Goal: Information Seeking & Learning: Learn about a topic

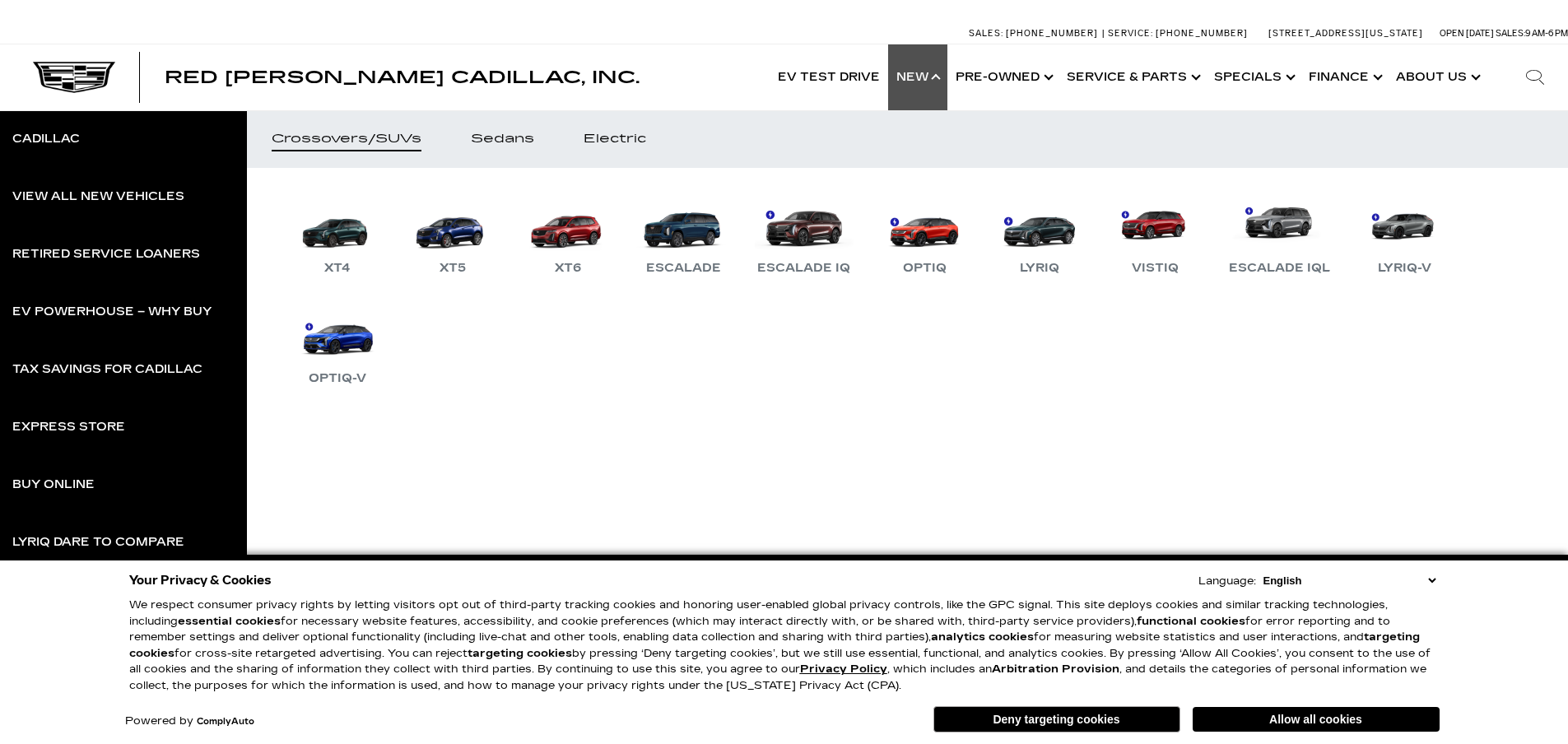
click at [343, 331] on link "OPTIQ-V" at bounding box center [337, 346] width 99 height 86
click at [902, 228] on link "OPTIQ" at bounding box center [924, 236] width 99 height 86
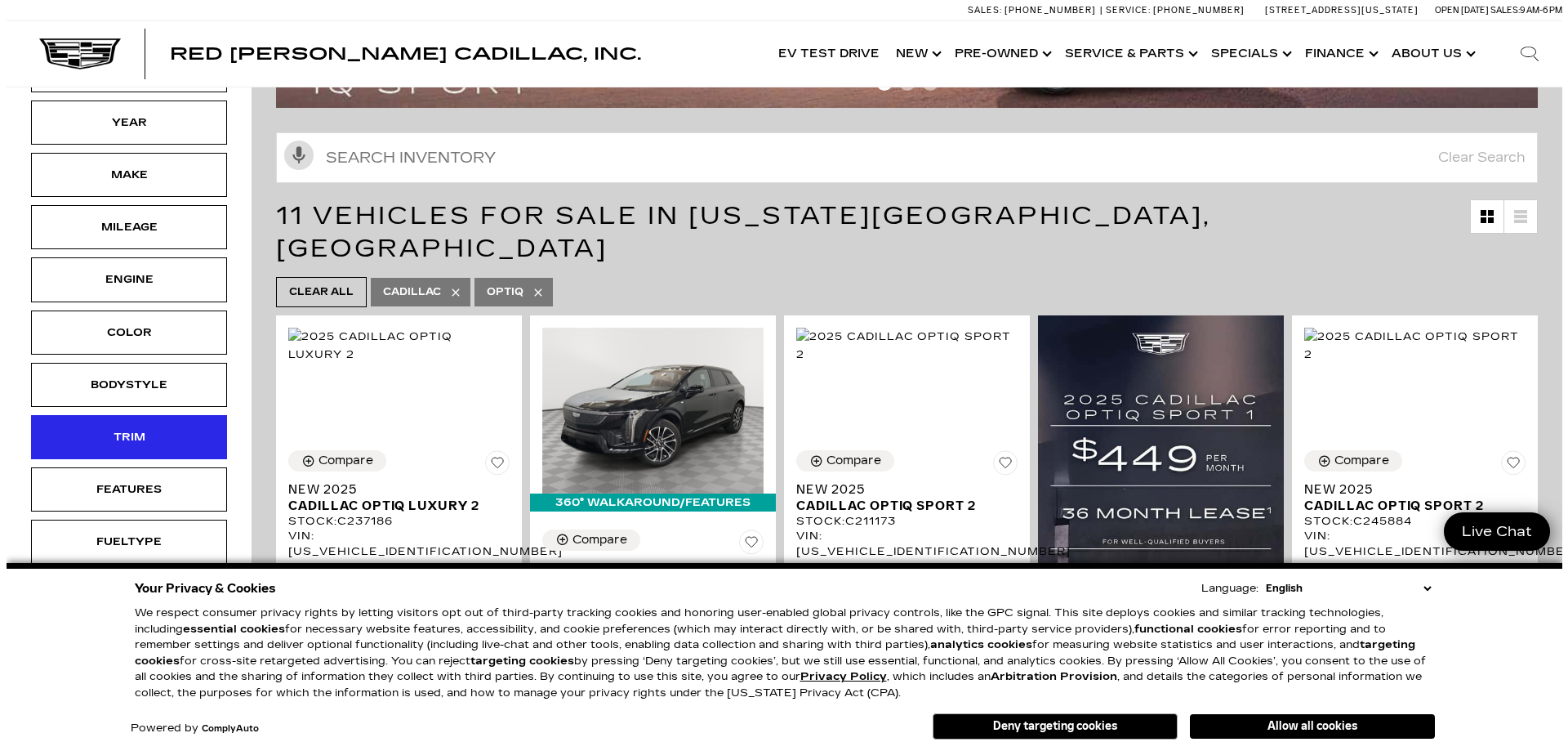
scroll to position [245, 0]
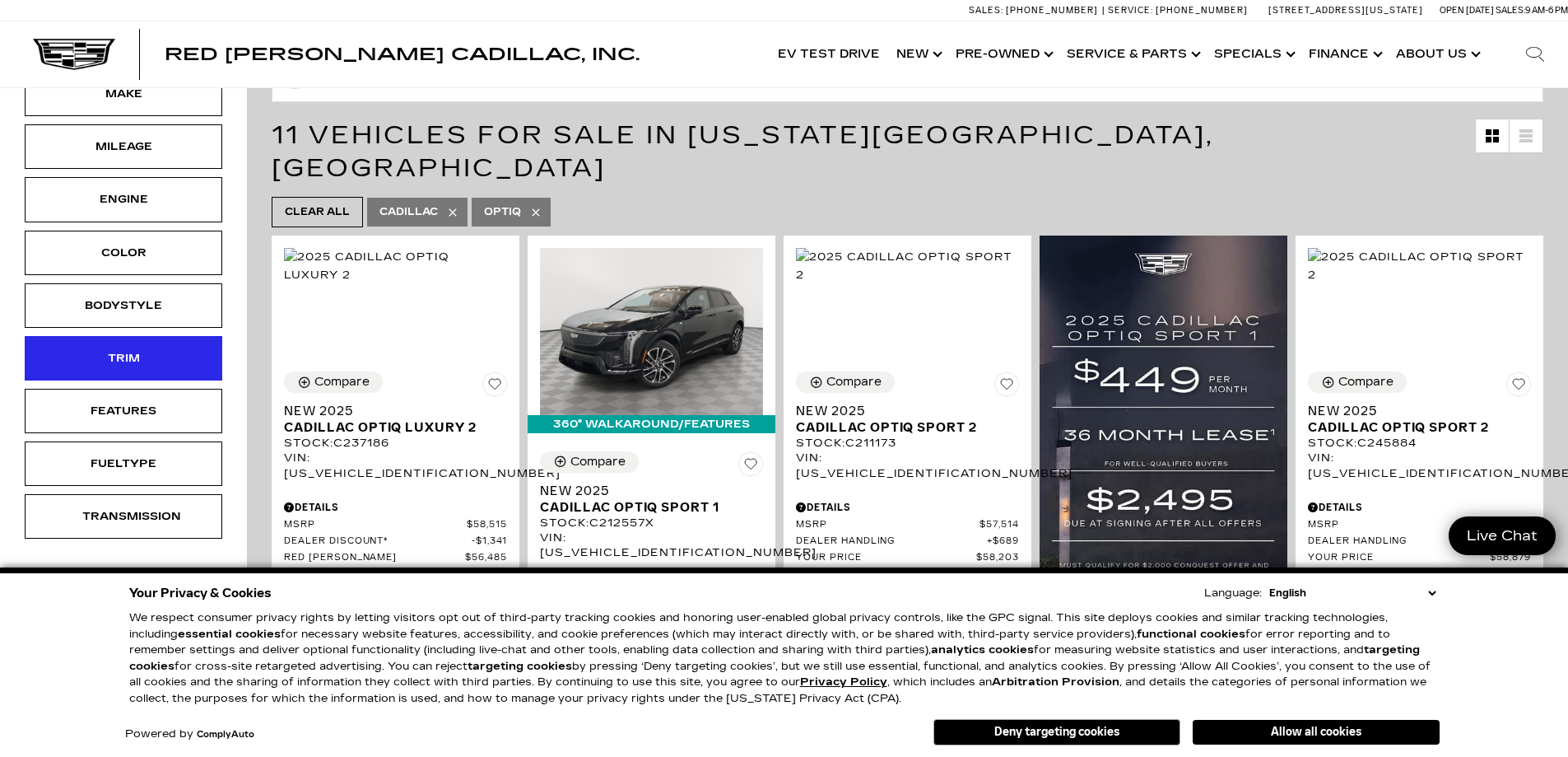
click at [135, 354] on div "Trim" at bounding box center [124, 358] width 82 height 18
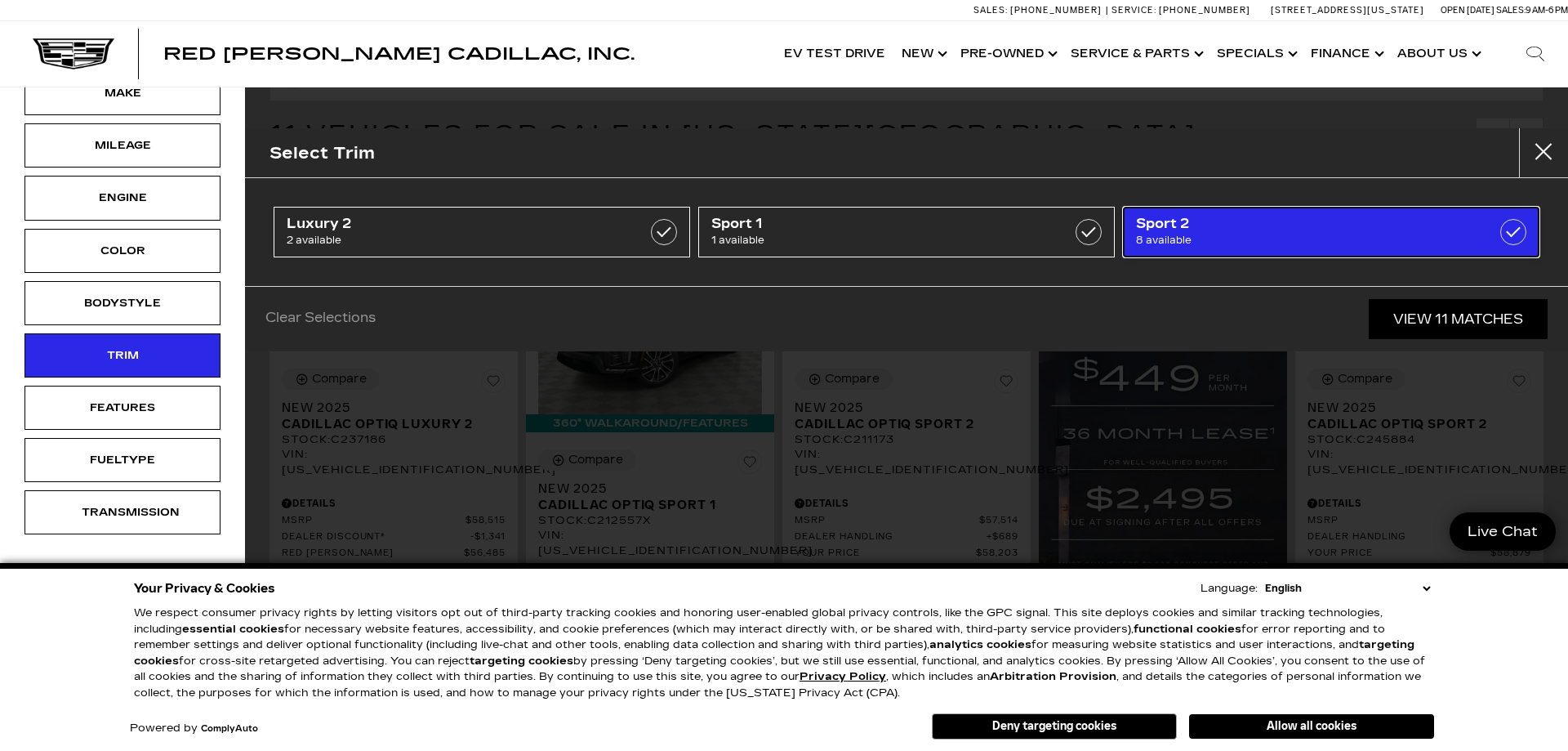
click at [1291, 239] on span "8 available" at bounding box center [1302, 240] width 332 height 16
type input "$58,203"
checkbox input "true"
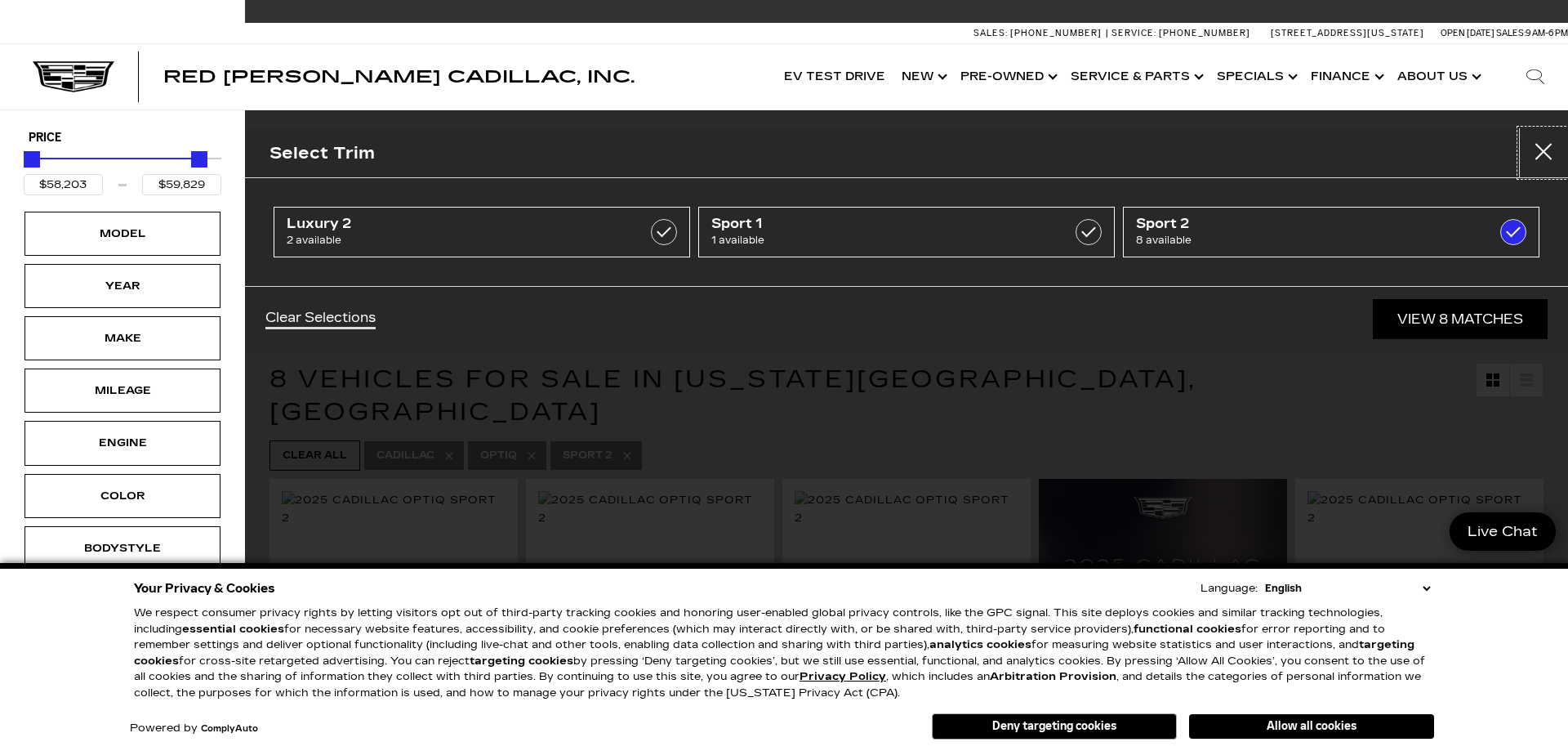
click at [1554, 146] on button "Close" at bounding box center [1544, 153] width 49 height 49
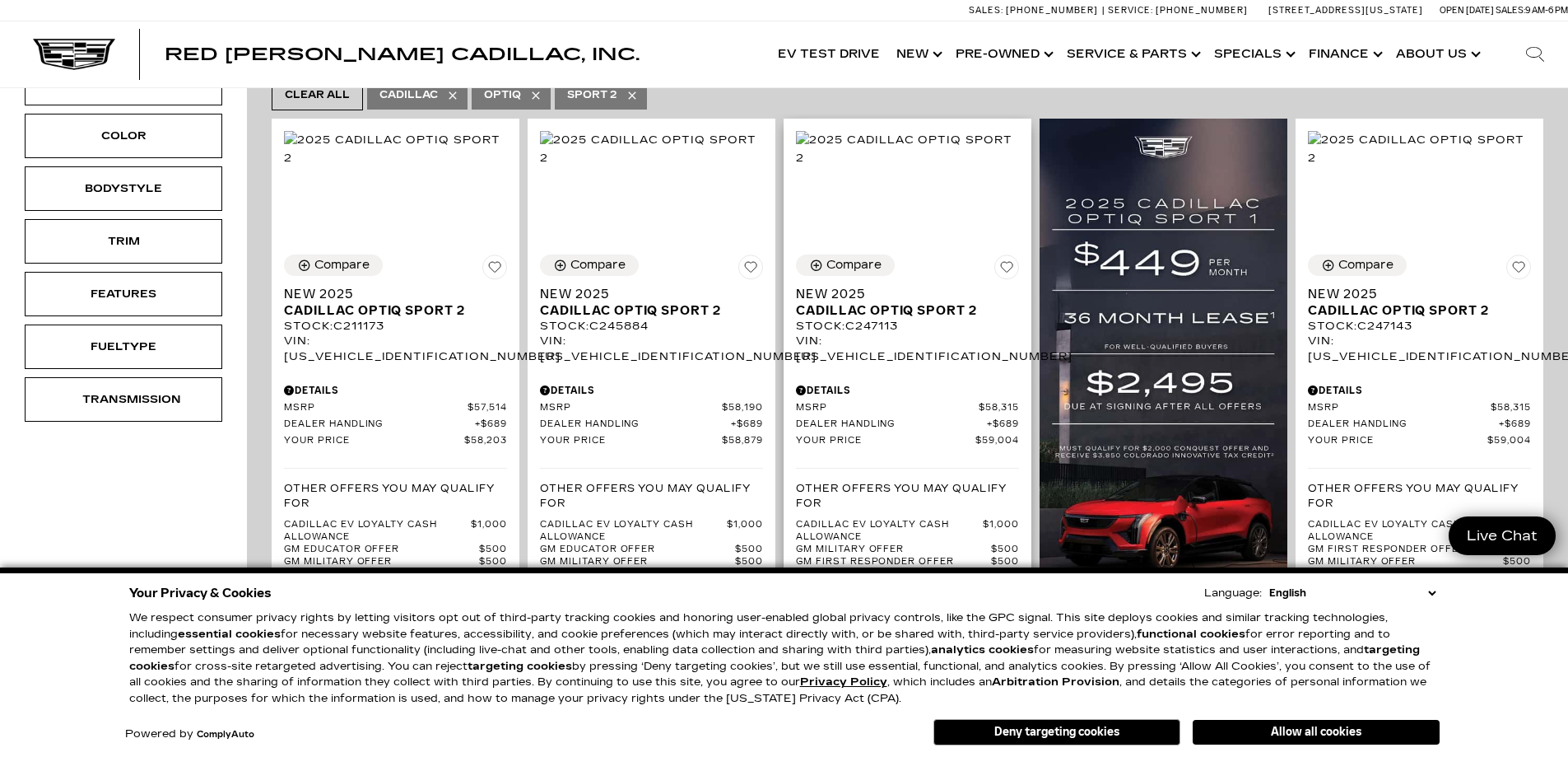
scroll to position [412, 0]
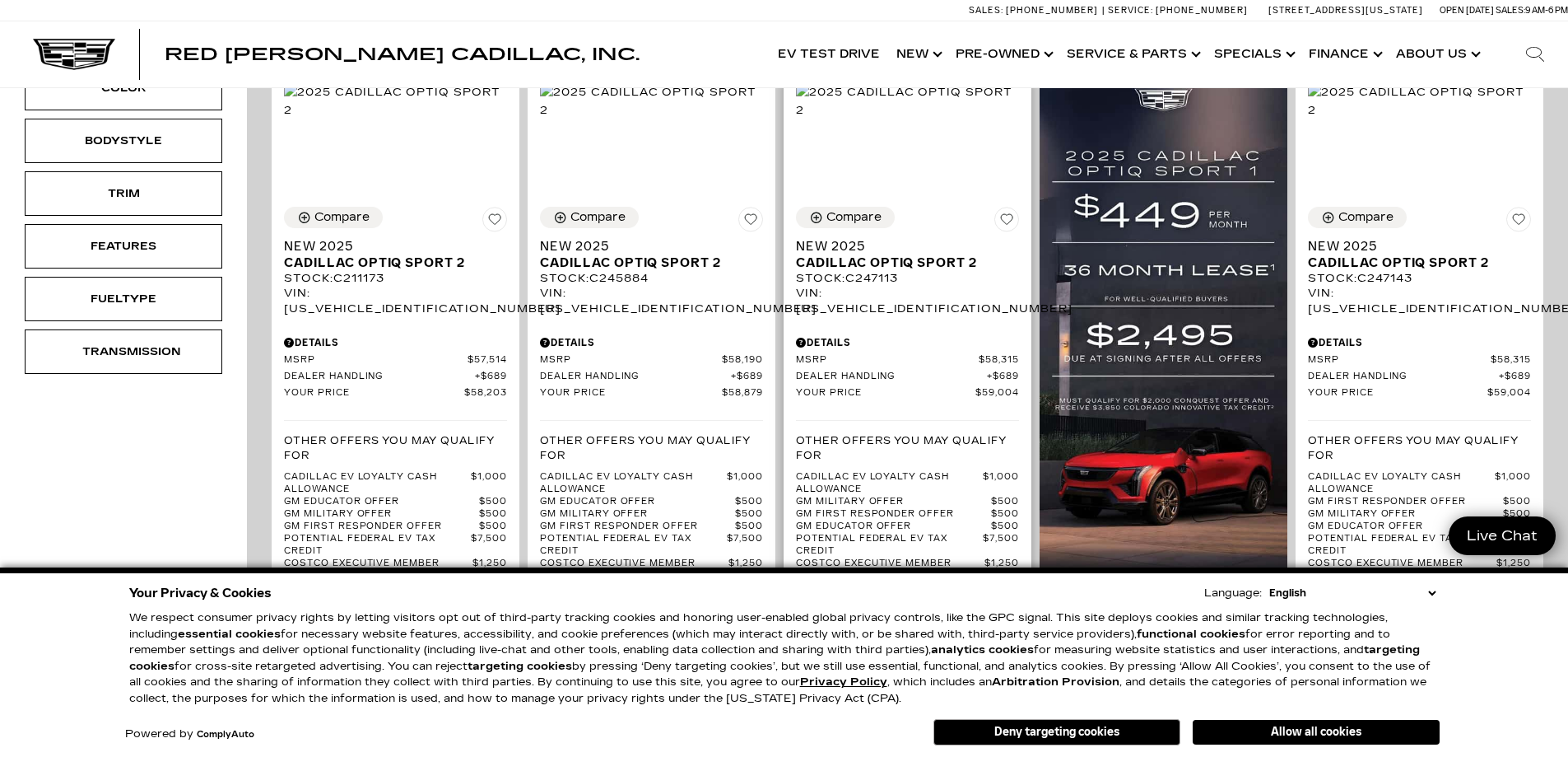
click at [920, 286] on div "VIN: [US_VEHICLE_IDENTIFICATION_NUMBER]" at bounding box center [908, 300] width 223 height 30
copy div "[US_VEHICLE_IDENTIFICATION_NUMBER]"
